Goal: Navigation & Orientation: Find specific page/section

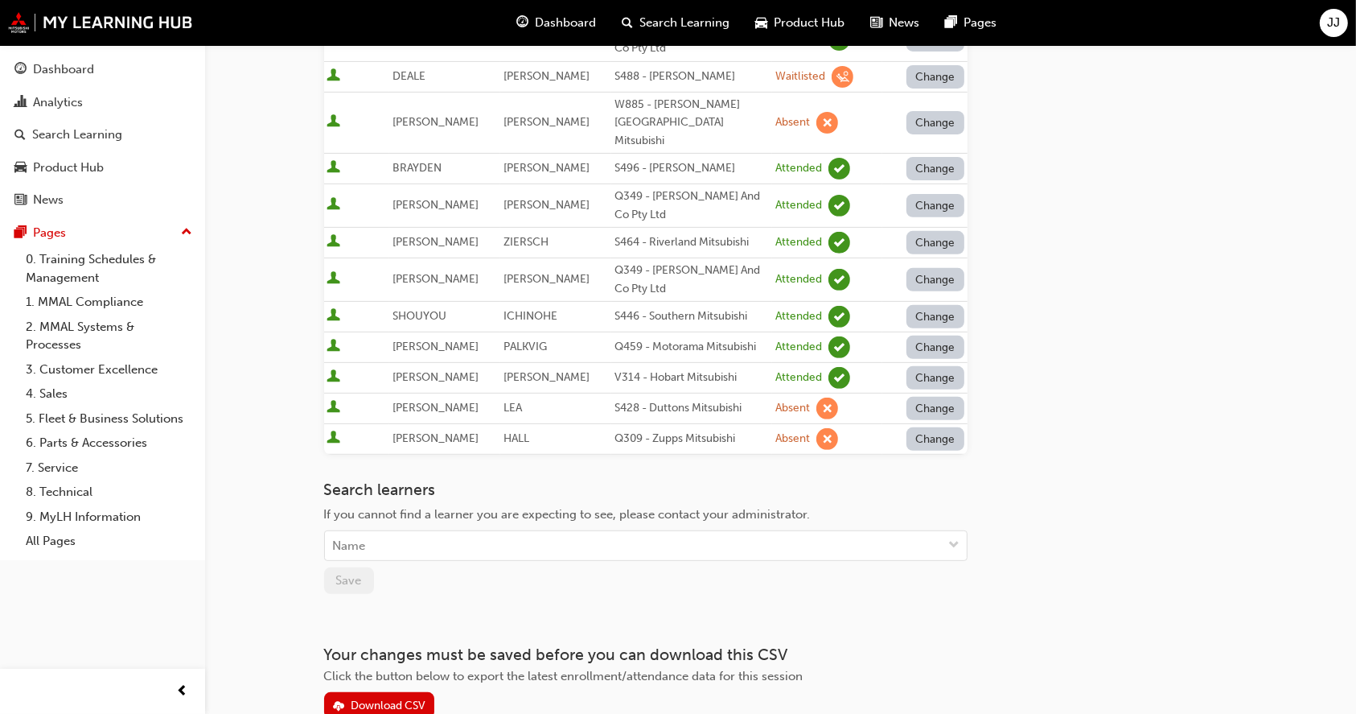
scroll to position [637, 0]
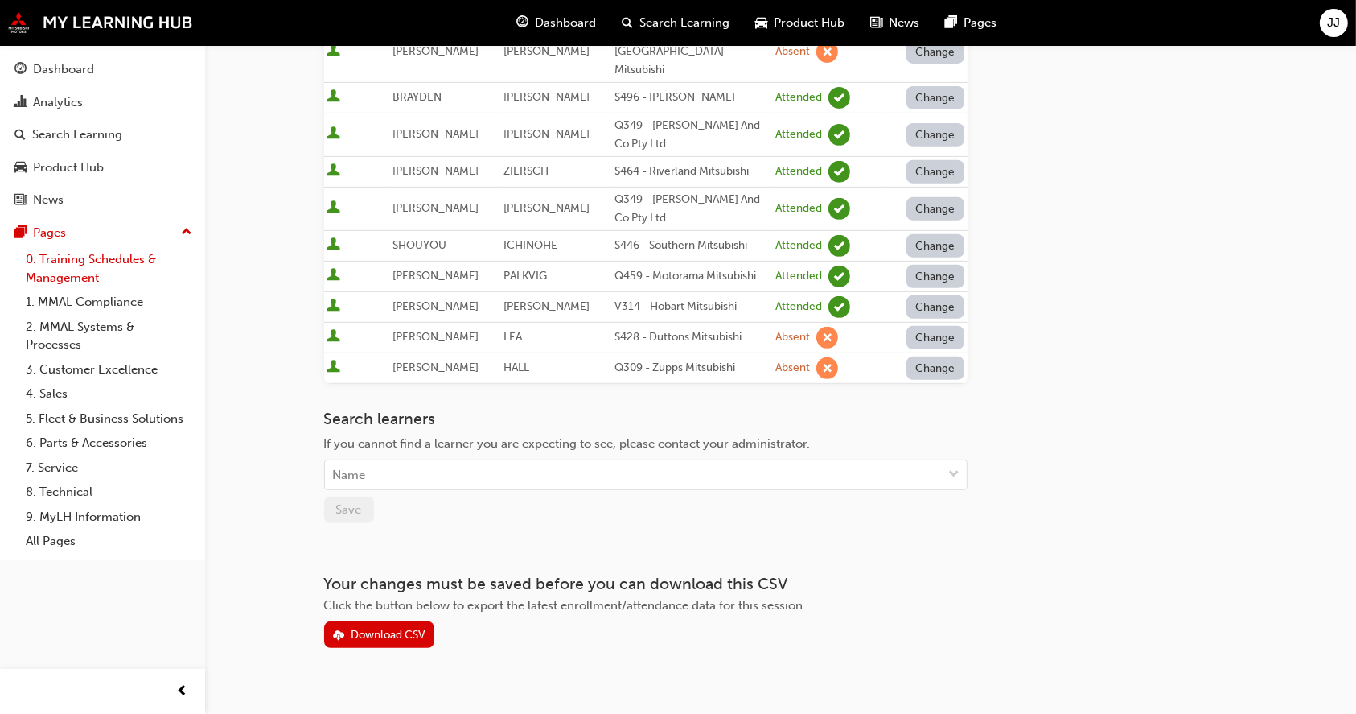
click at [50, 259] on link "0. Training Schedules & Management" at bounding box center [108, 268] width 179 height 43
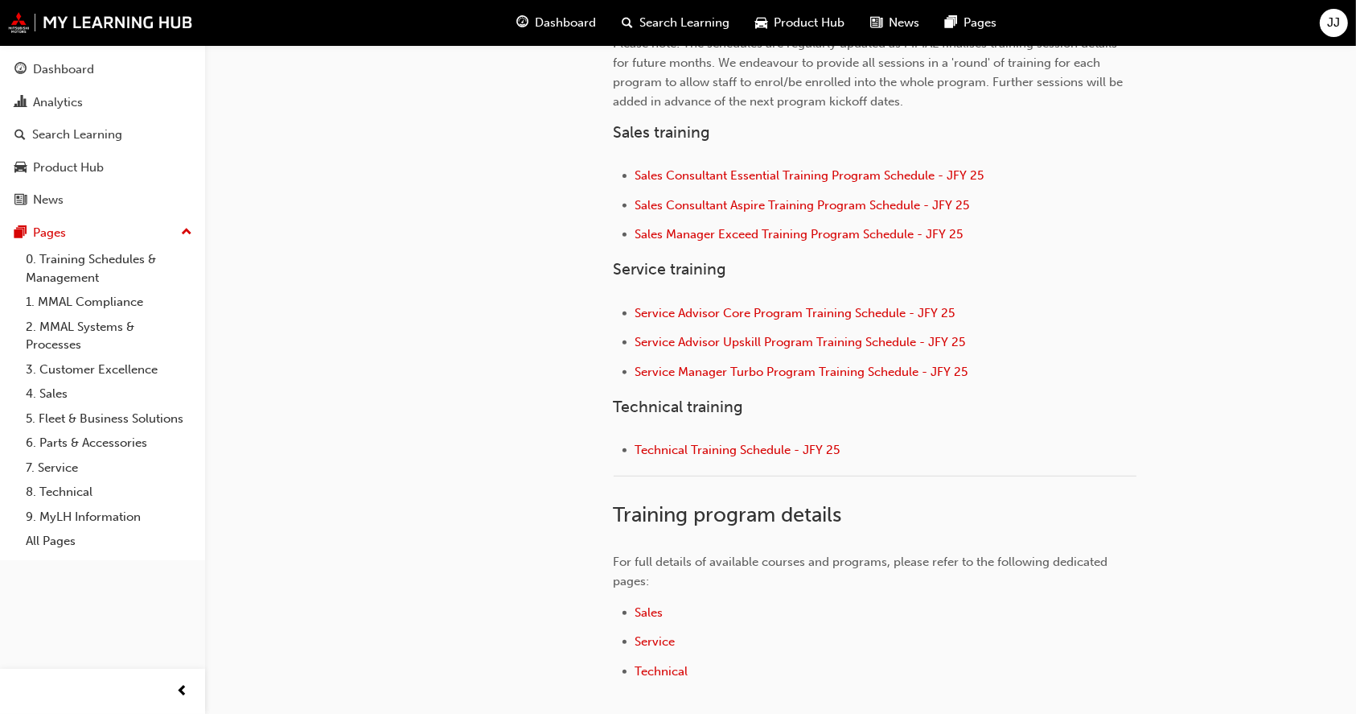
scroll to position [740, 0]
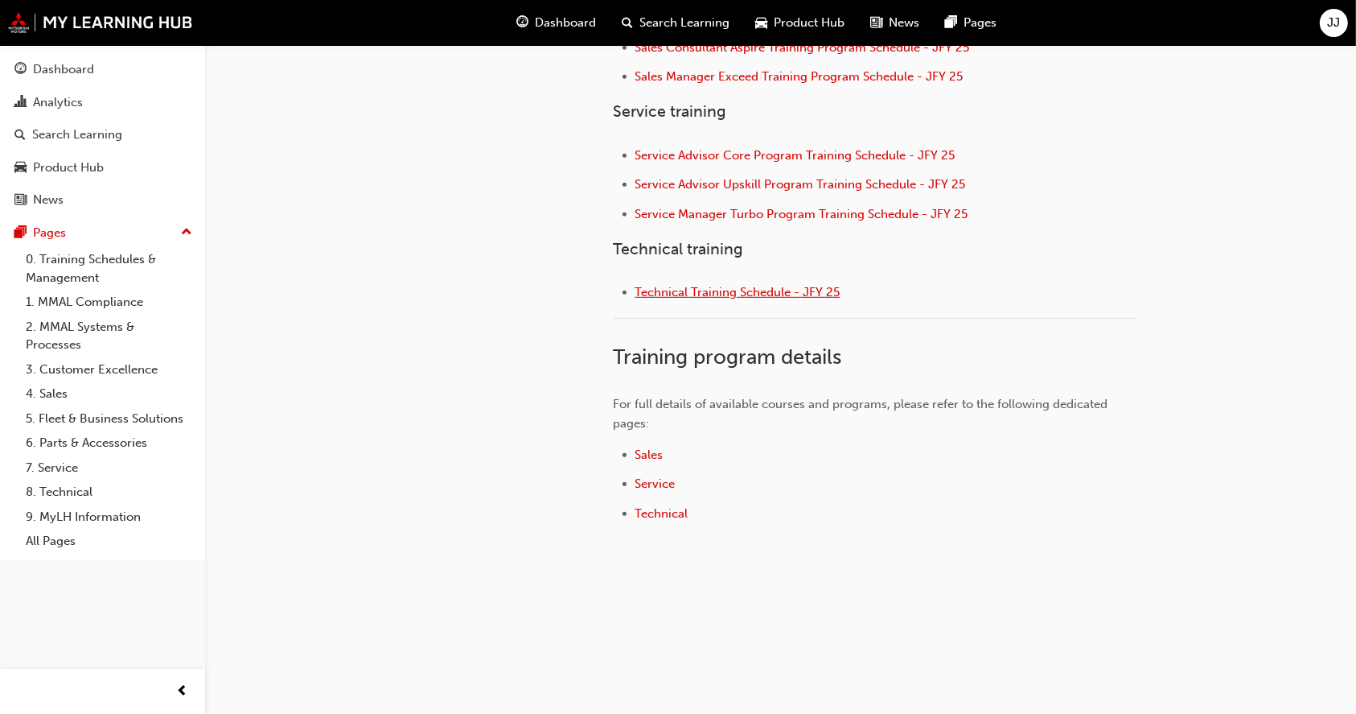
click at [717, 290] on span "Technical Training Schedule - JFY 25" at bounding box center [738, 292] width 205 height 14
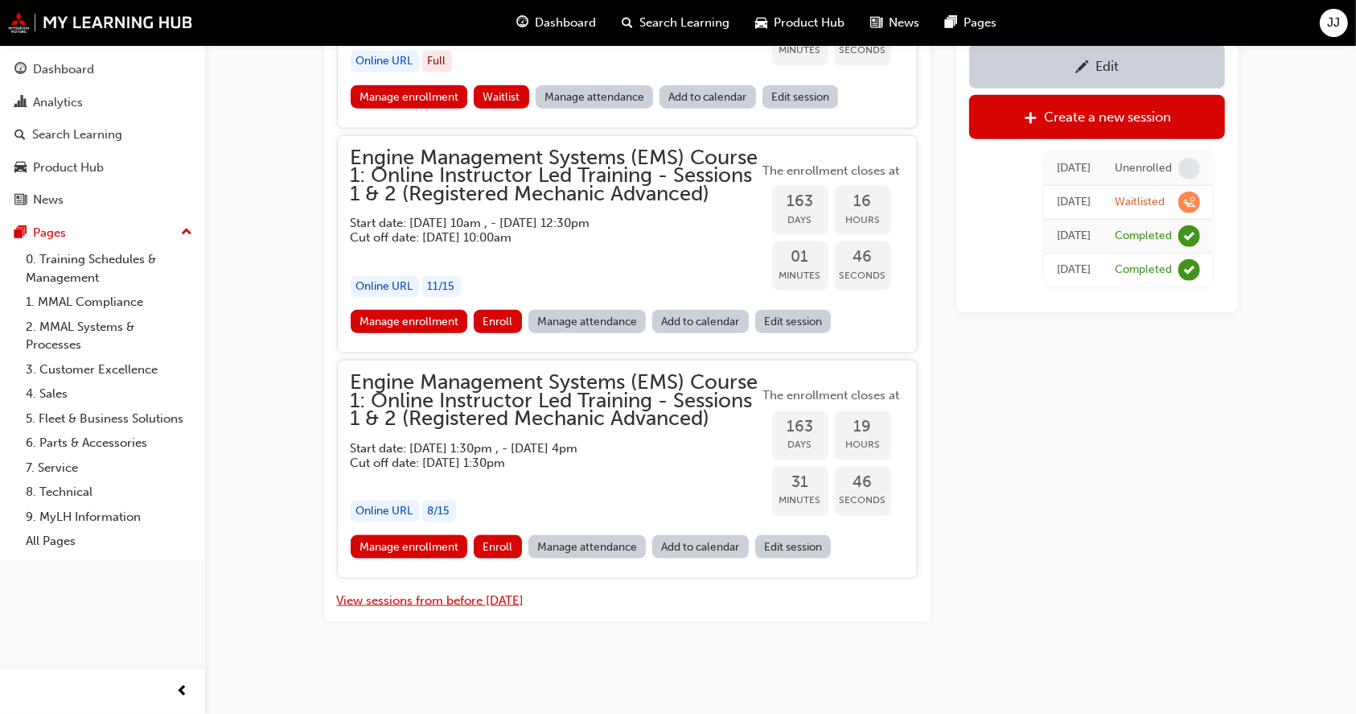
click at [471, 605] on button "View sessions from before [DATE]" at bounding box center [430, 600] width 187 height 19
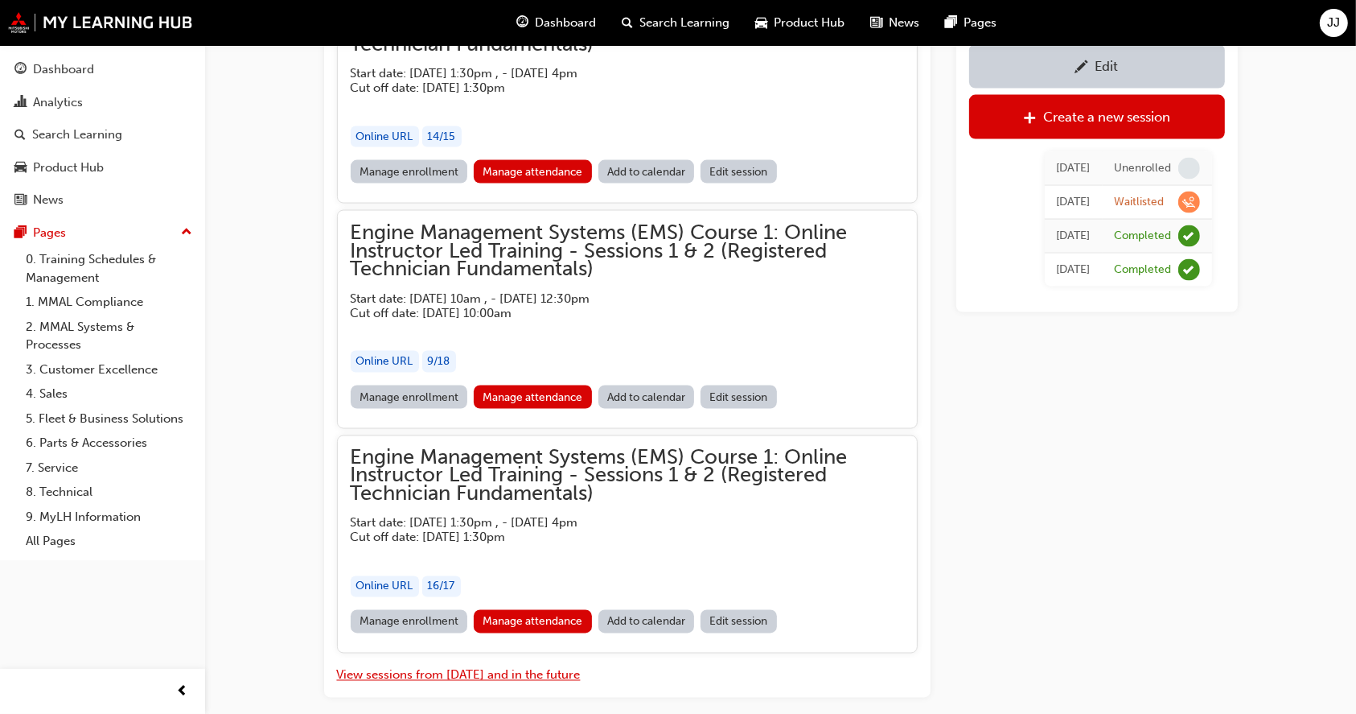
scroll to position [8795, 0]
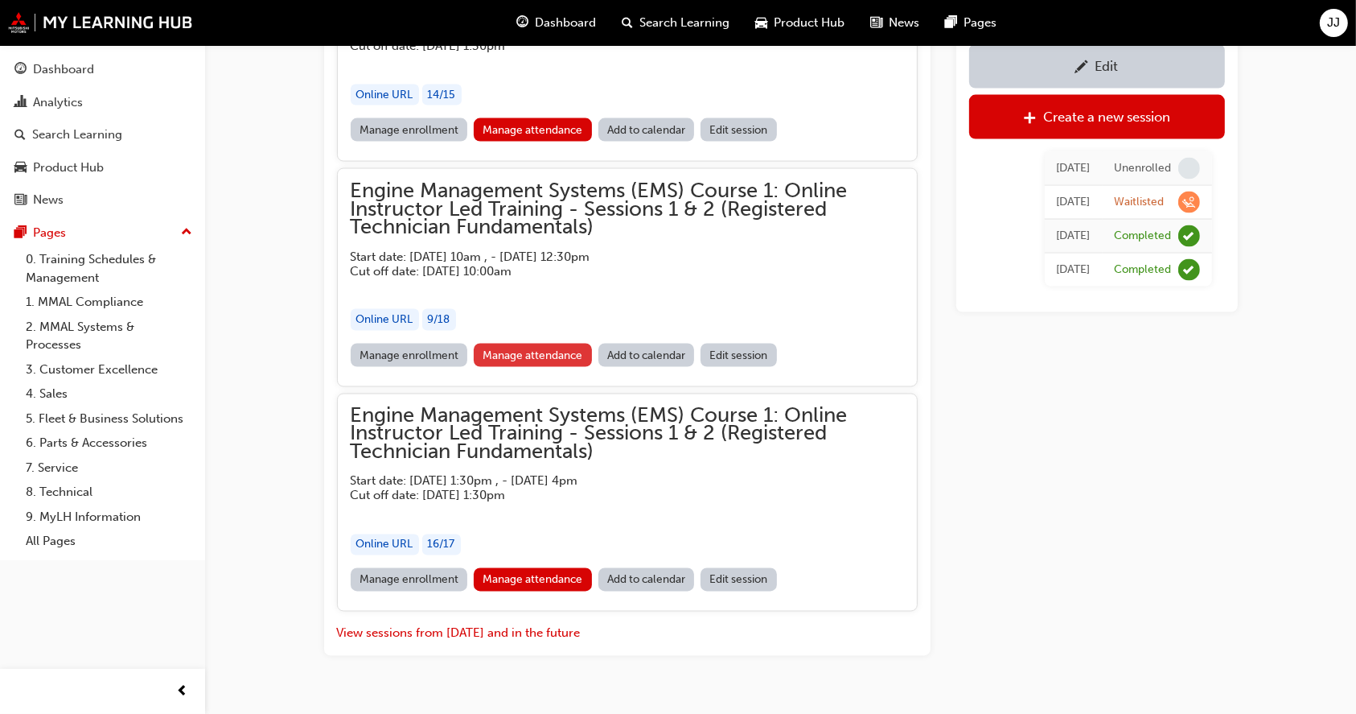
click at [544, 344] on link "Manage attendance" at bounding box center [533, 355] width 118 height 23
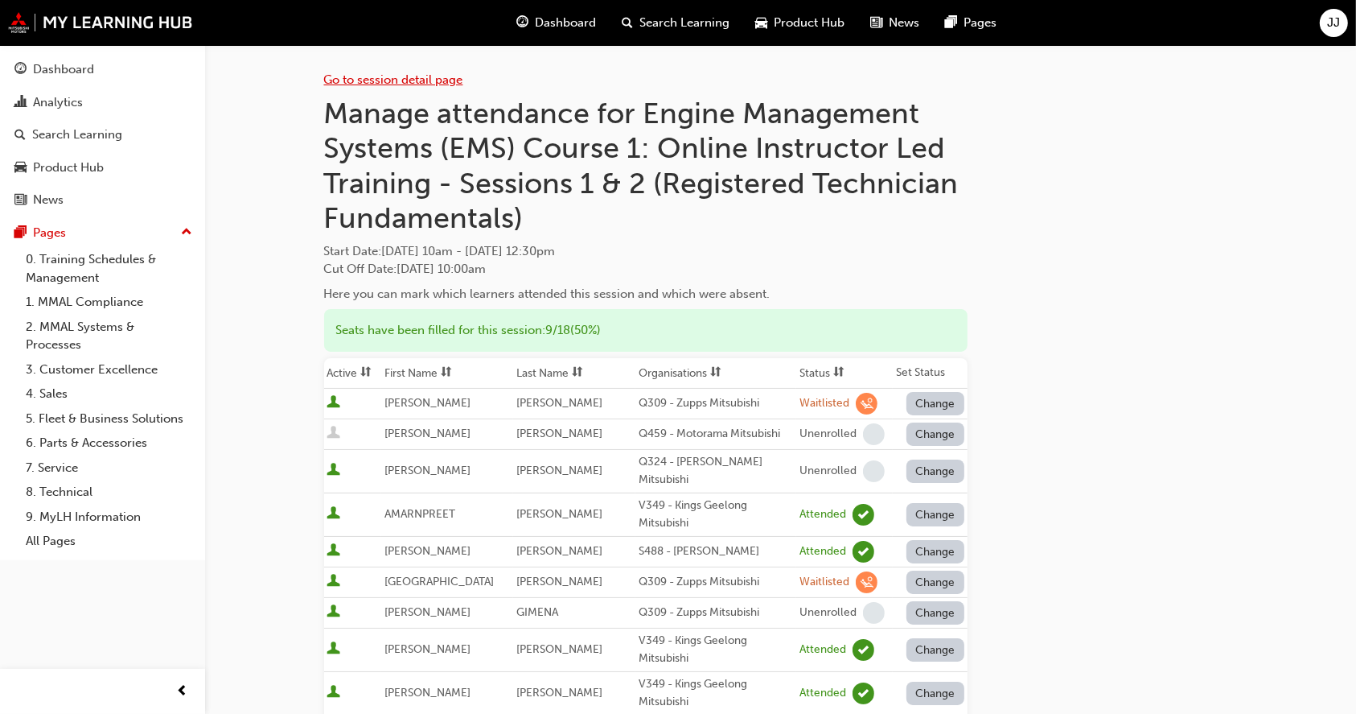
click at [413, 80] on link "Go to session detail page" at bounding box center [393, 79] width 139 height 14
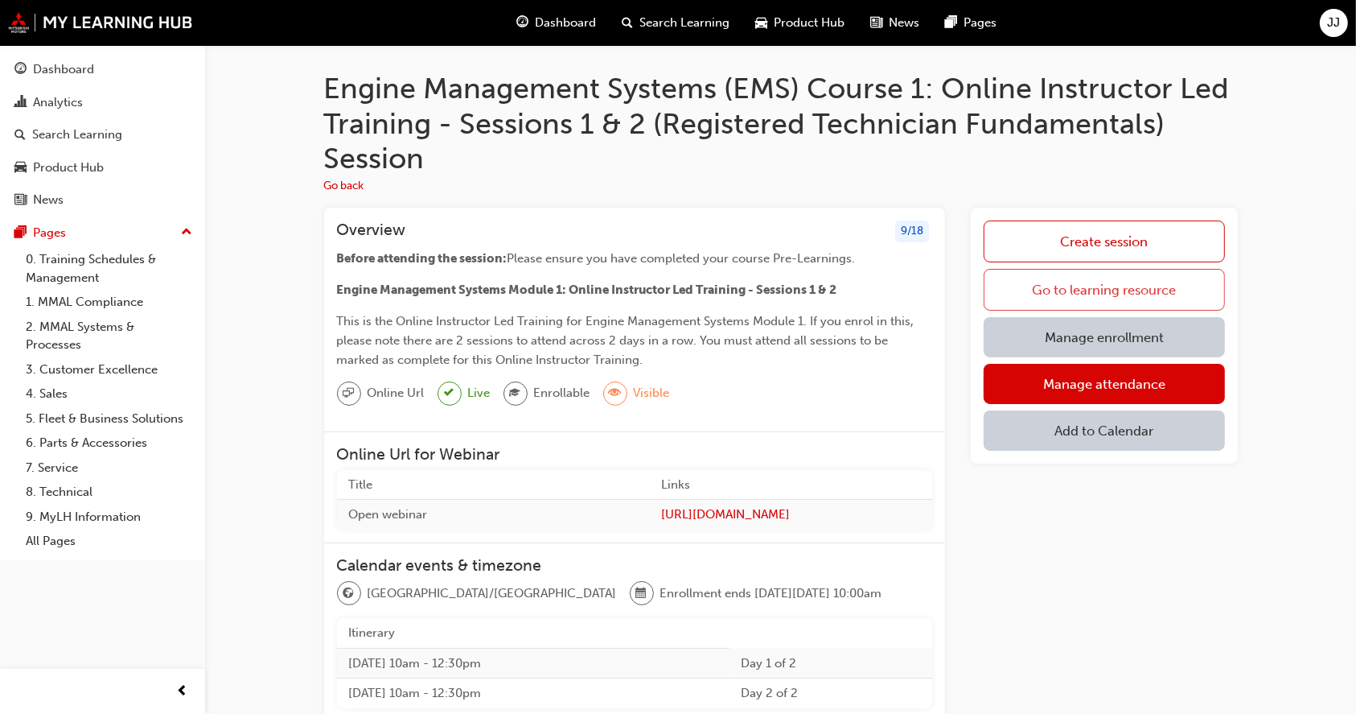
click at [1109, 298] on link "Go to learning resource" at bounding box center [1104, 290] width 241 height 42
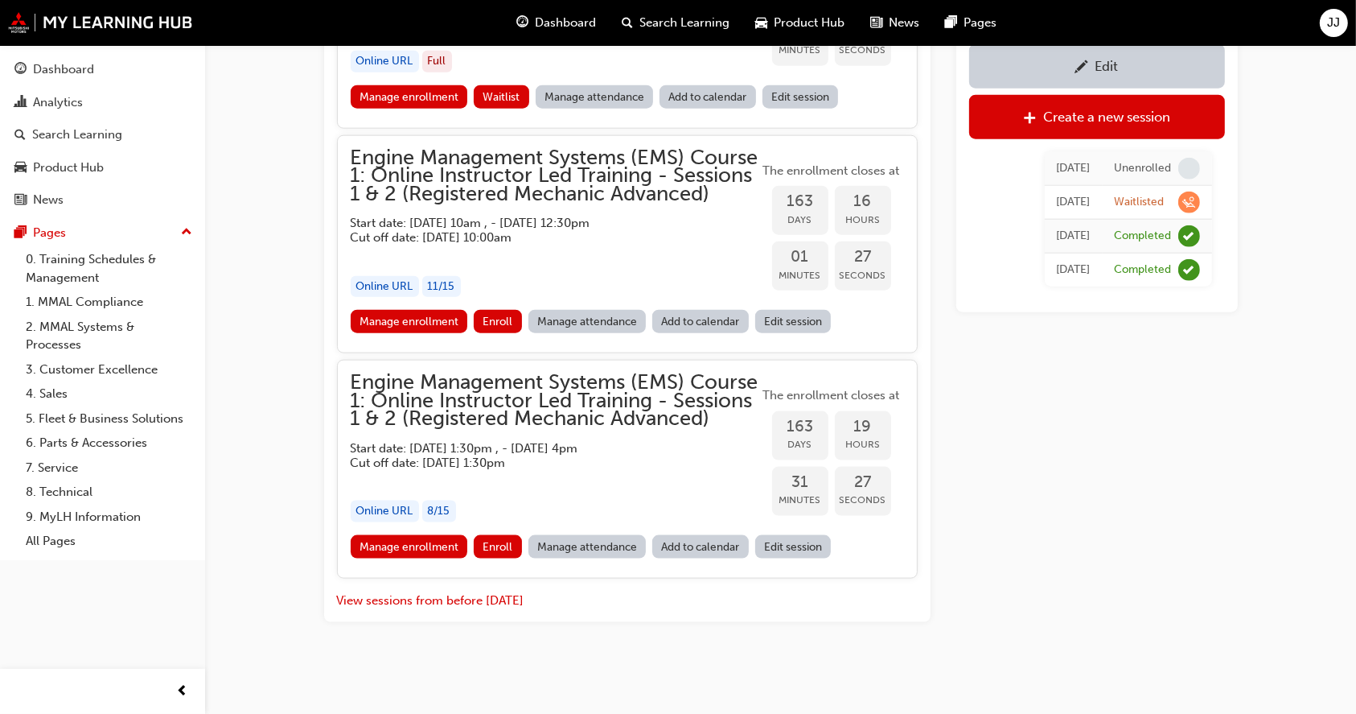
scroll to position [1978, 0]
click at [501, 597] on button "View sessions from before [DATE]" at bounding box center [430, 600] width 187 height 19
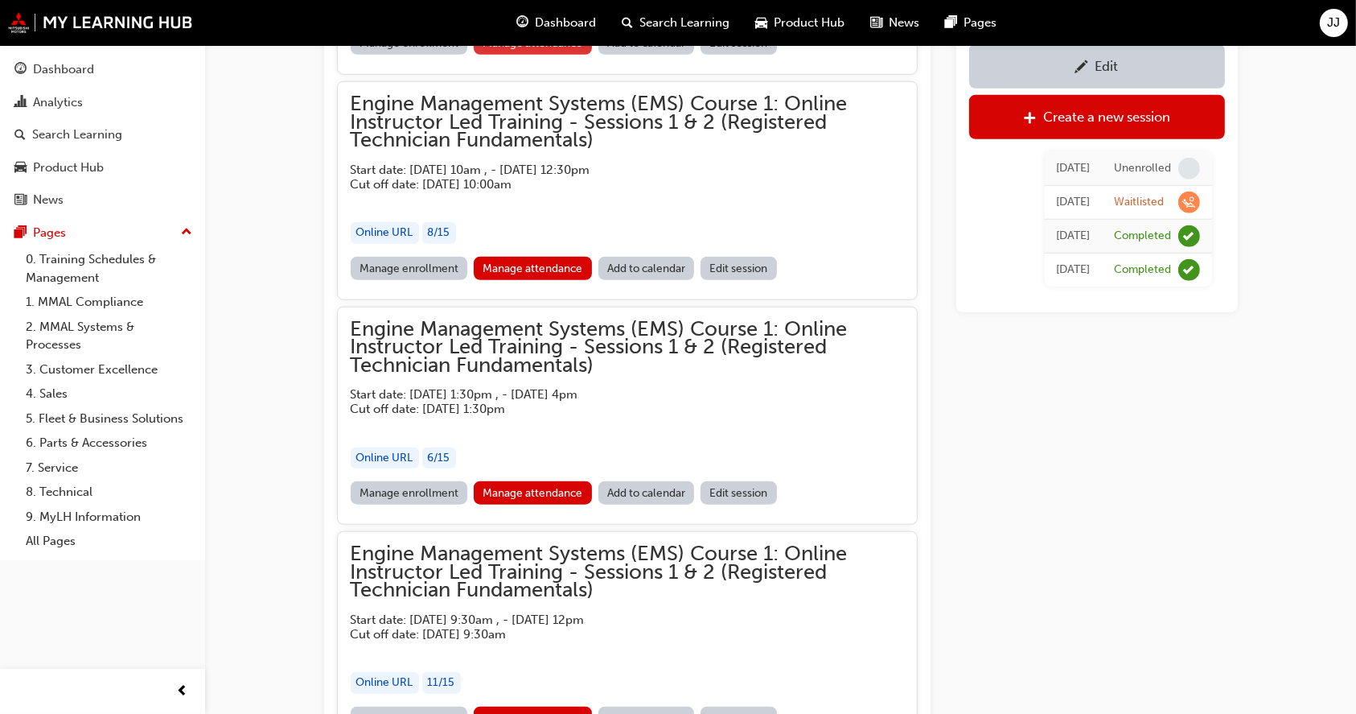
scroll to position [8795, 0]
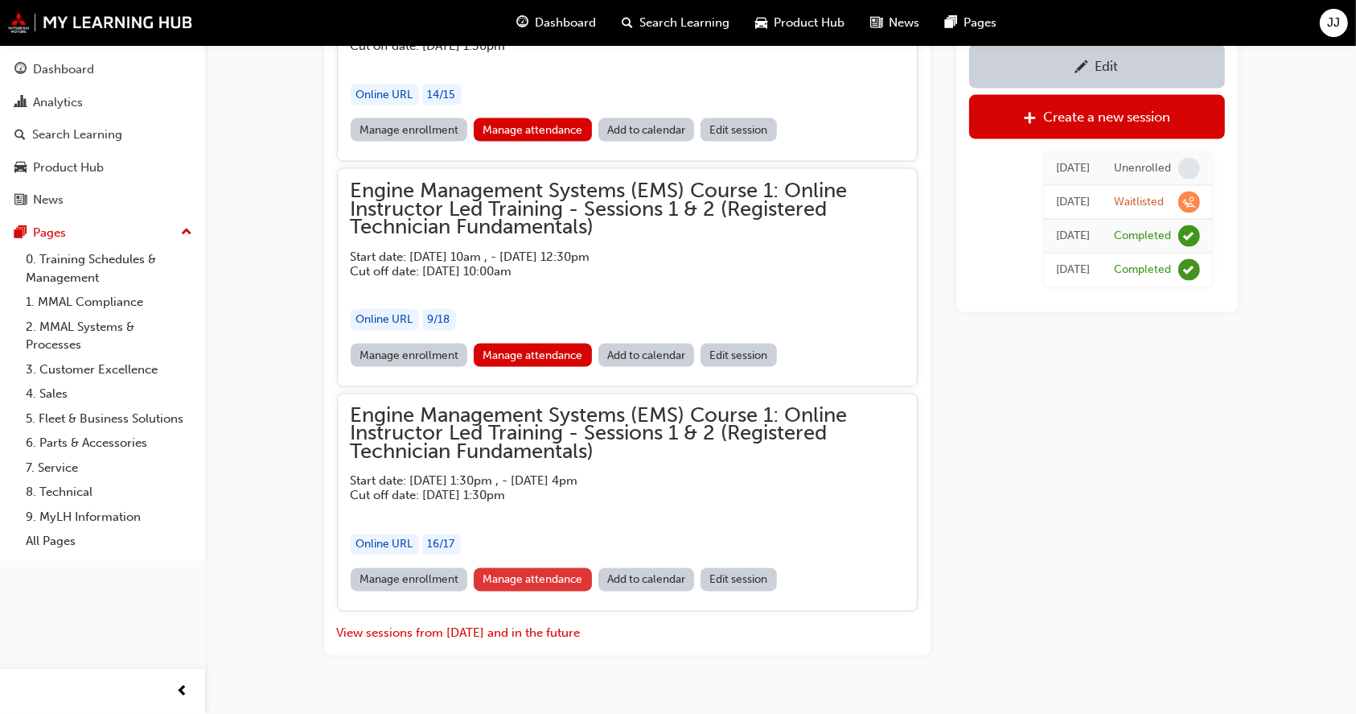
click at [535, 568] on link "Manage attendance" at bounding box center [533, 579] width 118 height 23
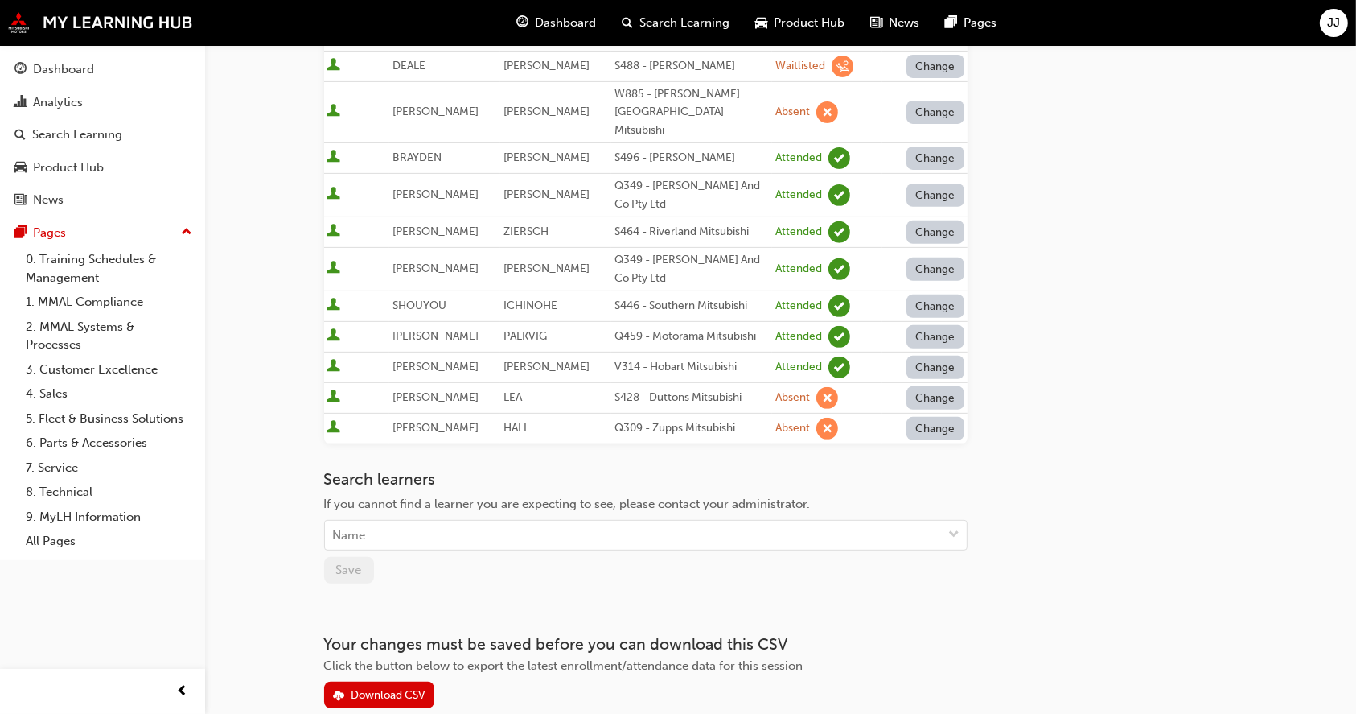
scroll to position [637, 0]
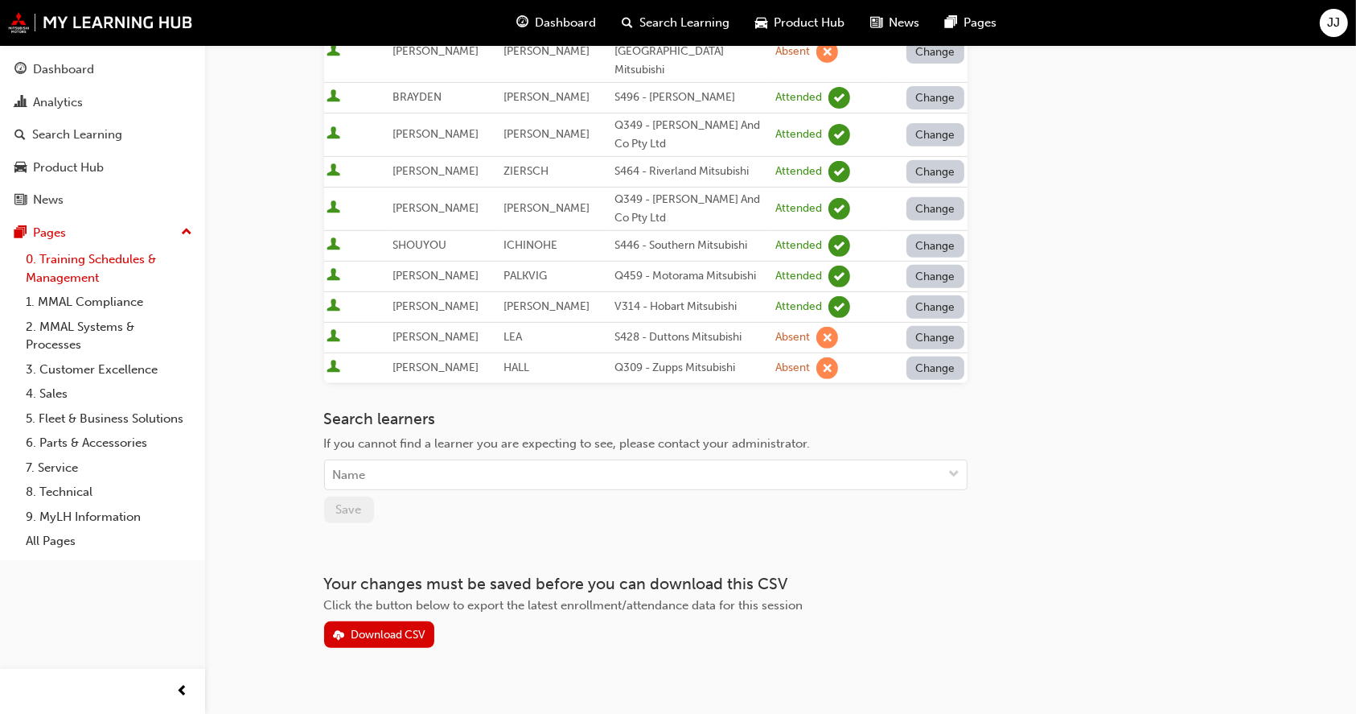
click at [76, 261] on link "0. Training Schedules & Management" at bounding box center [108, 268] width 179 height 43
